Goal: Task Accomplishment & Management: Manage account settings

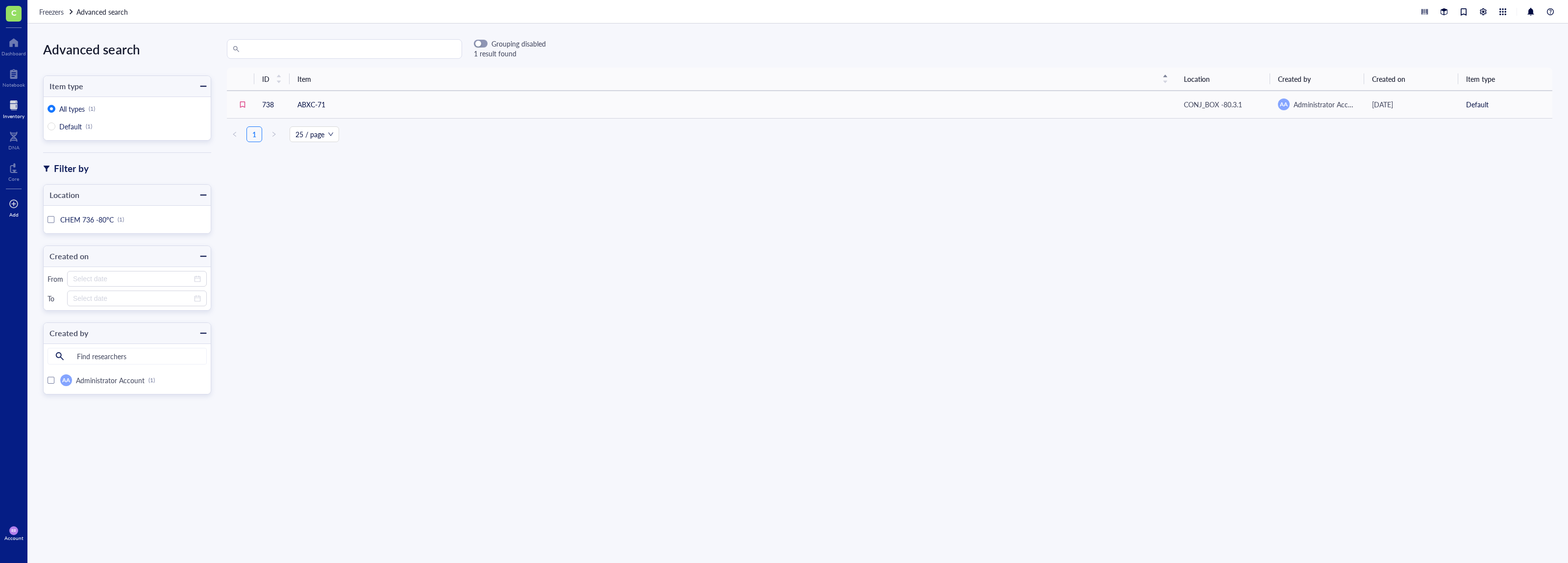
click at [20, 217] on div "Add" at bounding box center [13, 206] width 27 height 27
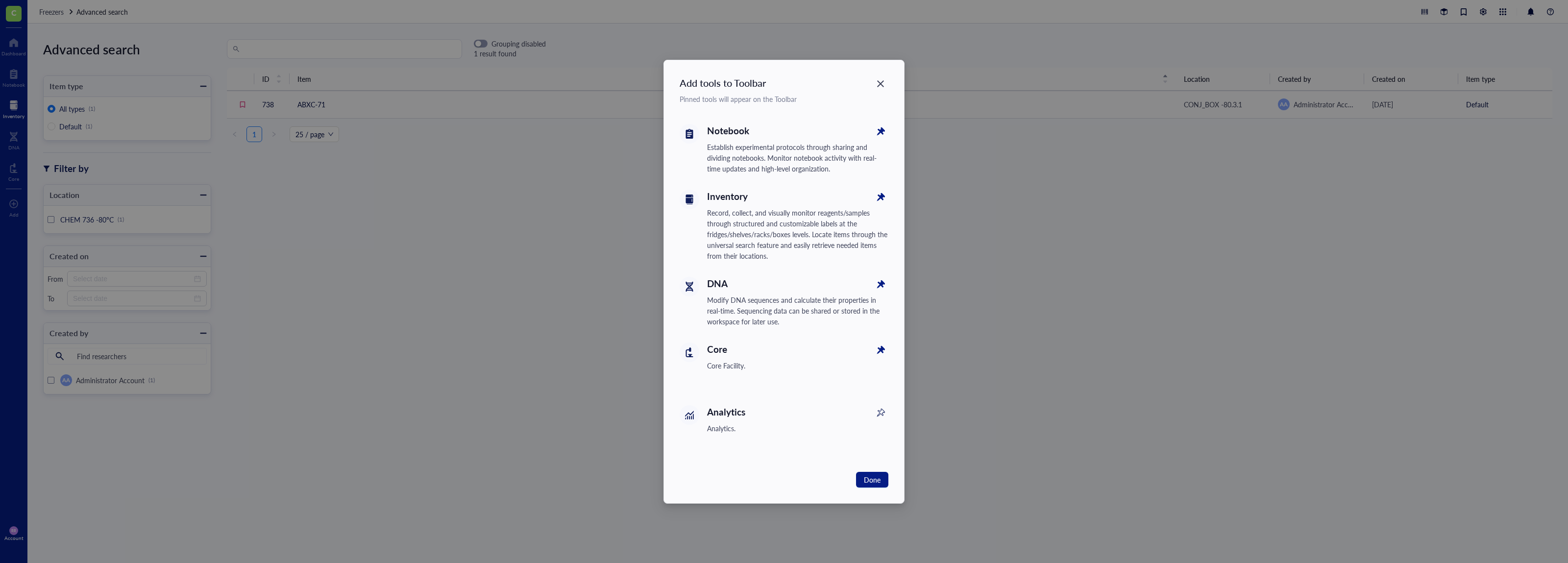
click at [172, 394] on div "Add tools to Toolbar Pinned tools will appear on the Toolbar Notebook Establish…" at bounding box center [784, 281] width 1568 height 563
click at [5, 536] on div "Add tools to Toolbar Pinned tools will appear on the Toolbar Notebook Establish…" at bounding box center [784, 281] width 1568 height 563
click at [24, 531] on div "Add tools to Toolbar Pinned tools will appear on the Toolbar Notebook Establish…" at bounding box center [784, 281] width 1568 height 563
click at [17, 536] on div "Add tools to Toolbar Pinned tools will appear on the Toolbar Notebook Establish…" at bounding box center [784, 281] width 1568 height 563
click at [880, 80] on div "Add tools to Toolbar Pinned tools will appear on the Toolbar Notebook Establish…" at bounding box center [784, 282] width 240 height 443
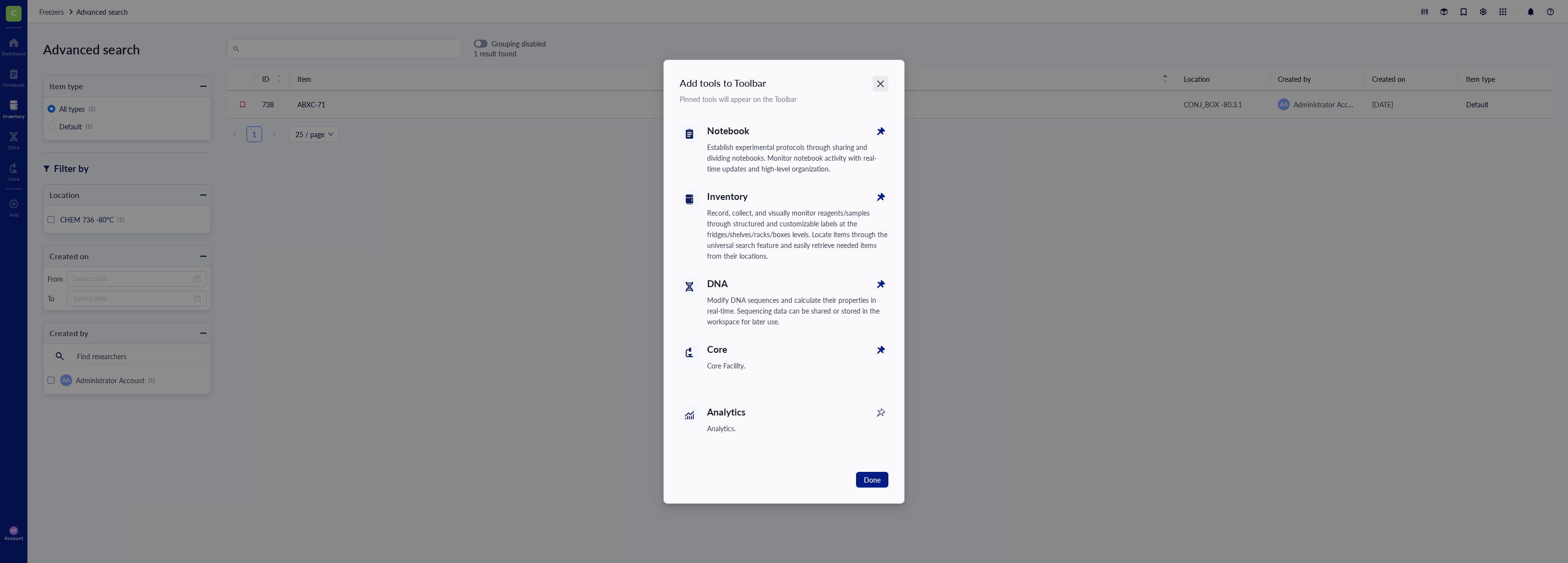
click at [881, 81] on icon "Close" at bounding box center [880, 83] width 9 height 9
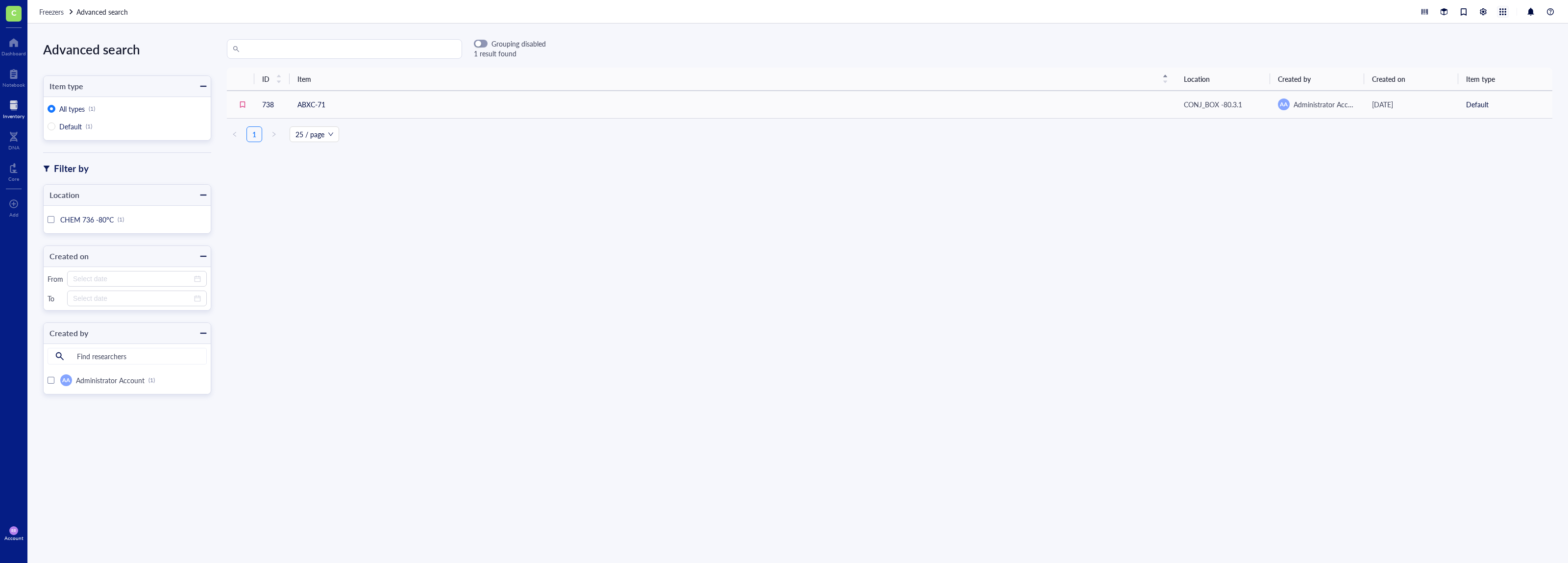
click at [1507, 9] on div at bounding box center [1503, 12] width 11 height 11
click at [1549, 7] on div at bounding box center [1550, 12] width 12 height 12
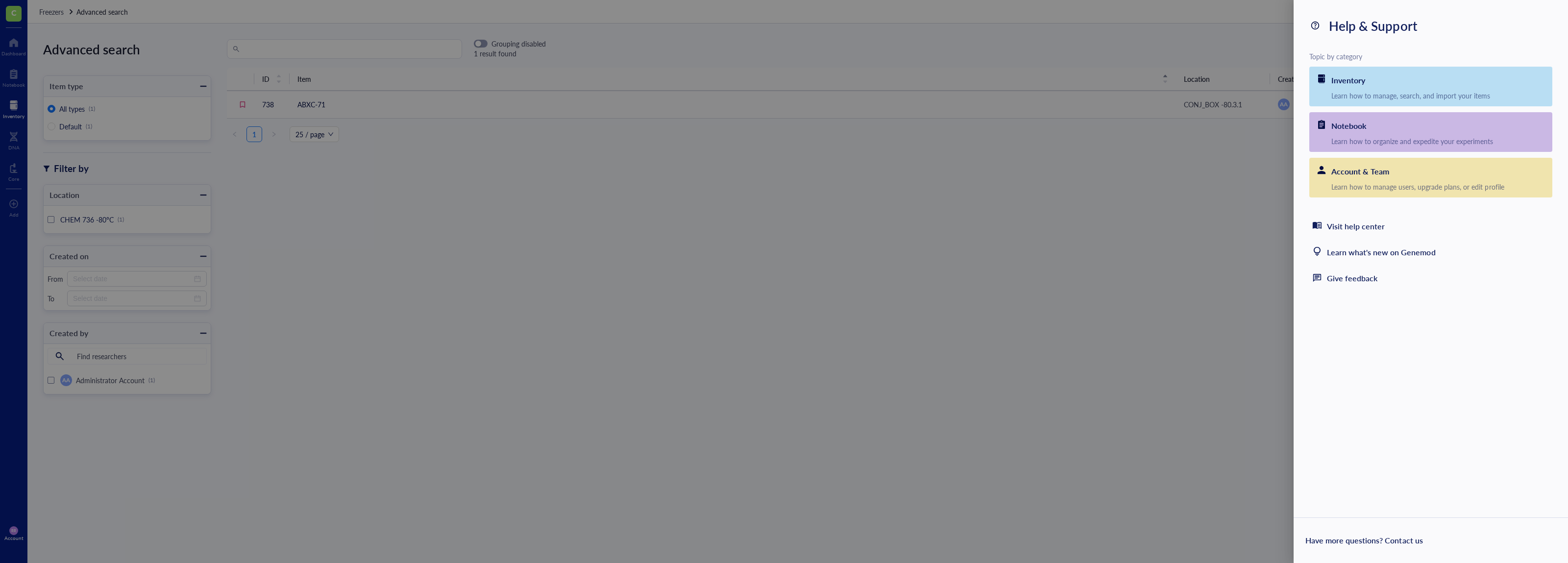
click at [16, 529] on div at bounding box center [784, 281] width 1568 height 563
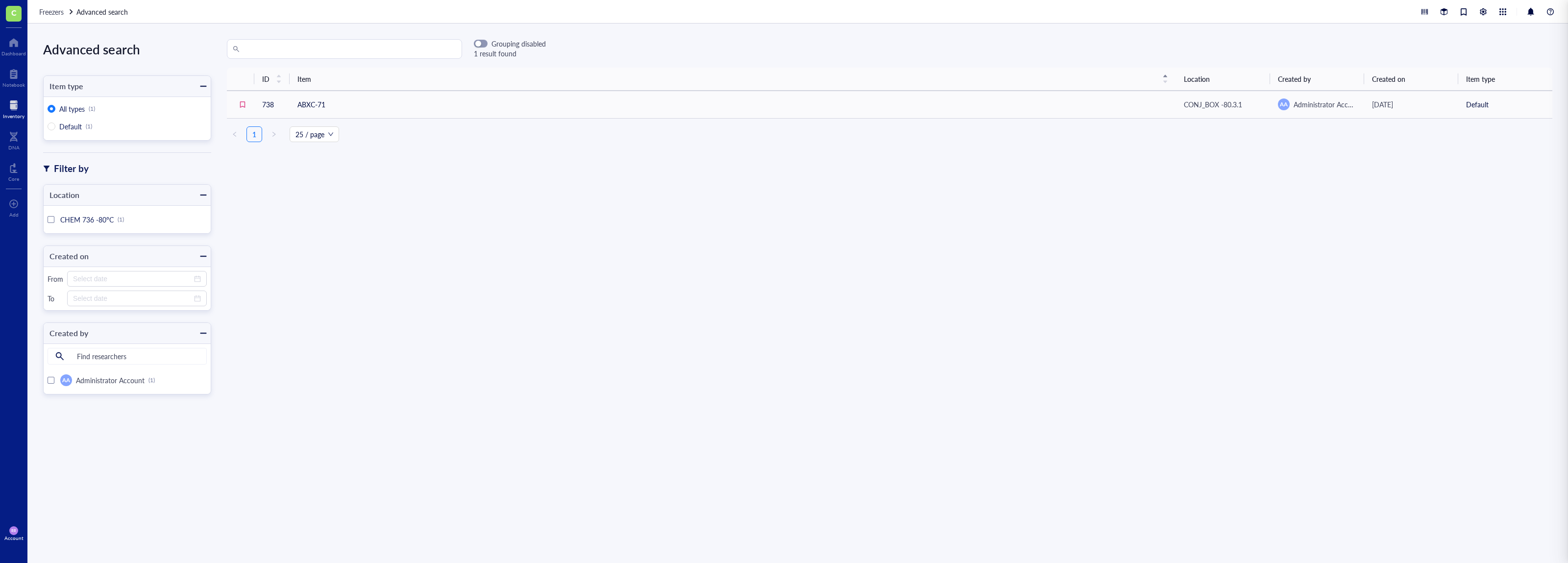
click at [12, 534] on div at bounding box center [784, 281] width 1568 height 563
click at [12, 527] on span "RR" at bounding box center [13, 531] width 9 height 9
click at [78, 500] on link "Account settings" at bounding box center [69, 497] width 64 height 18
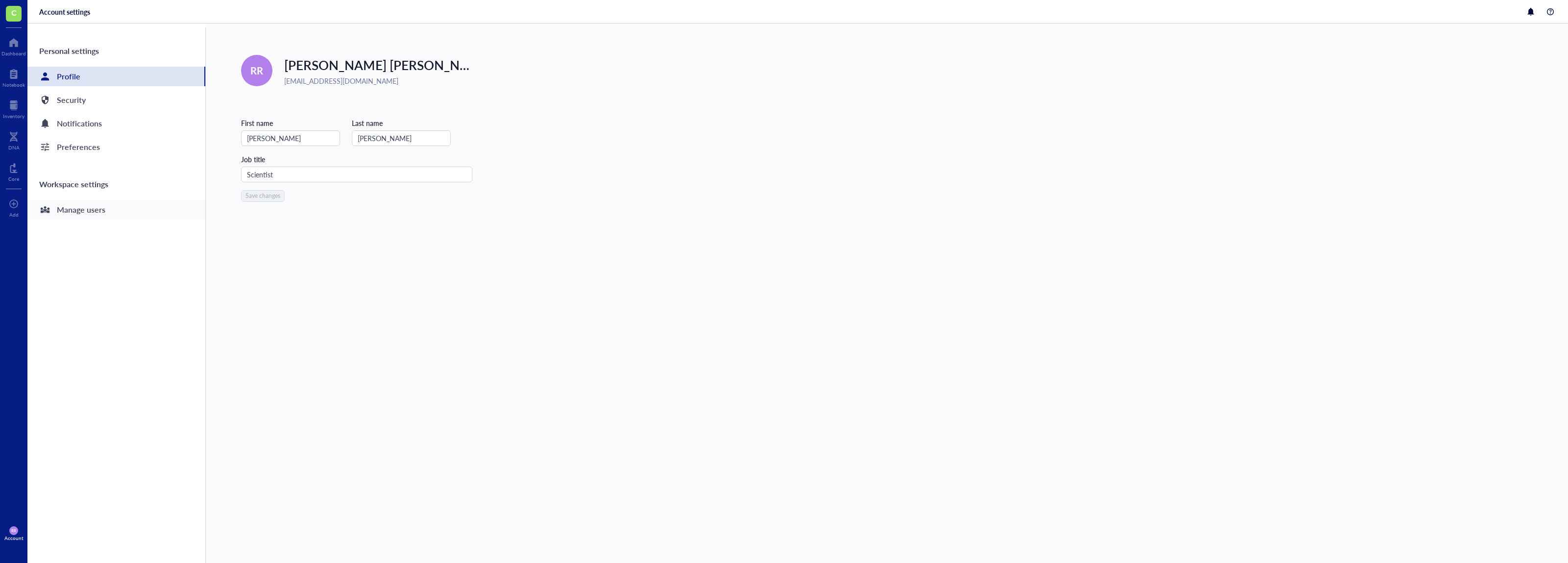
click at [142, 212] on div "Manage users" at bounding box center [116, 209] width 178 height 19
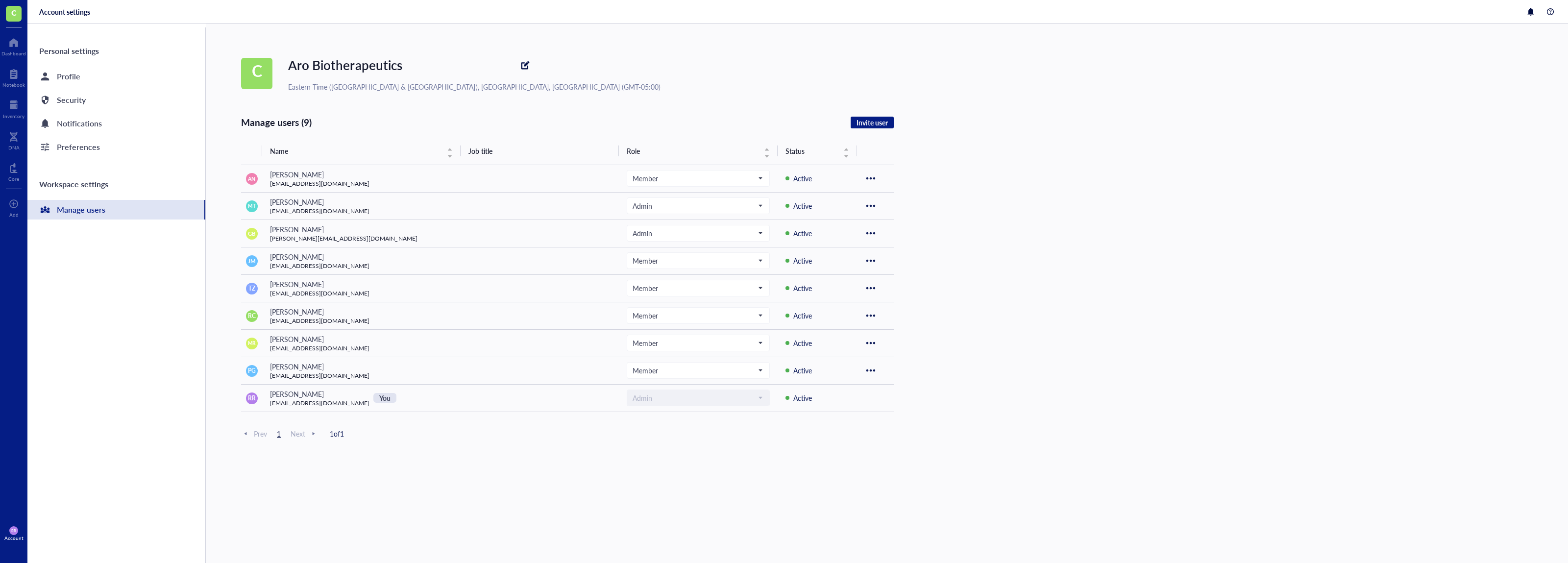
click at [64, 15] on div "Account settings" at bounding box center [65, 12] width 51 height 9
click at [12, 535] on div "Account" at bounding box center [13, 538] width 19 height 6
